Goal: Task Accomplishment & Management: Manage account settings

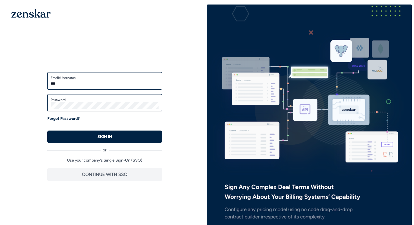
type input "**********"
type input "*"
type input "**********"
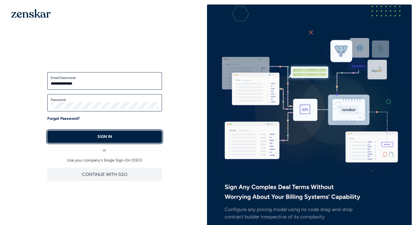
click at [100, 141] on button "SIGN IN" at bounding box center [104, 137] width 115 height 12
